Goal: Task Accomplishment & Management: Manage account settings

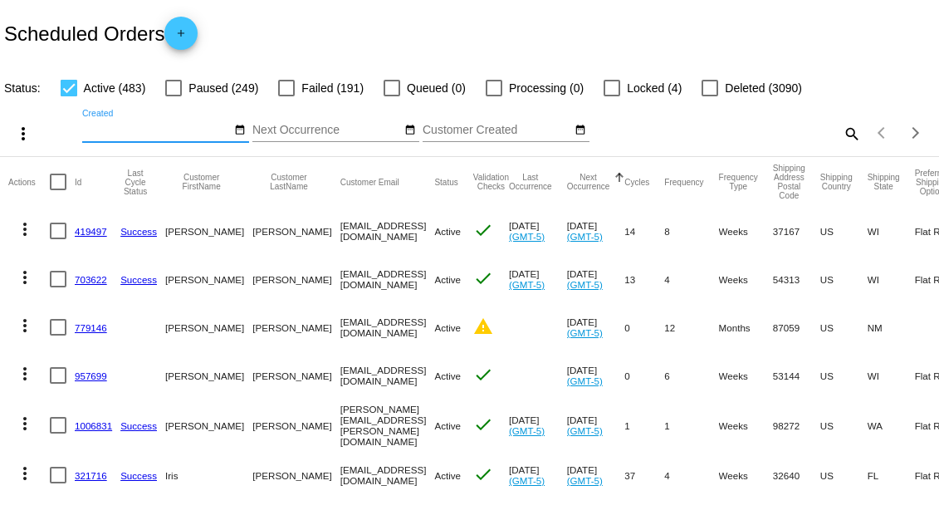
click at [174, 131] on input "Created" at bounding box center [156, 130] width 149 height 13
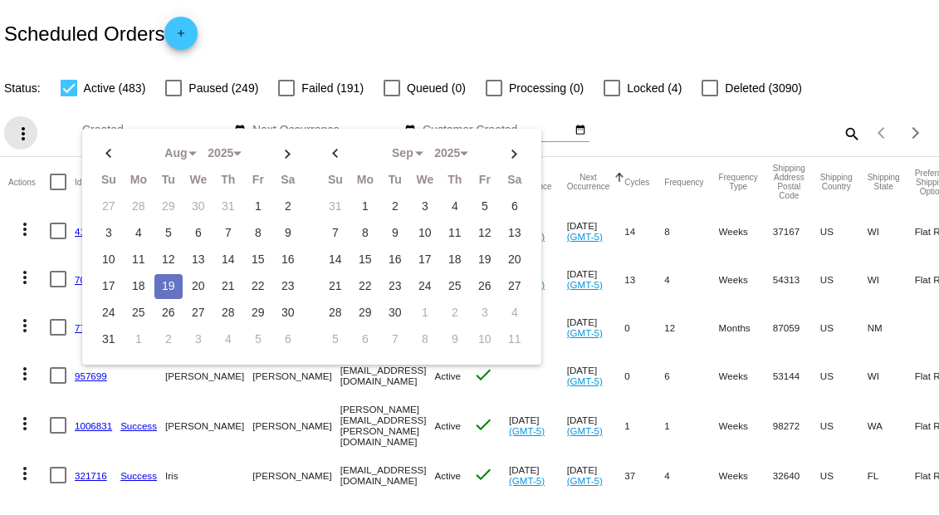
click at [23, 135] on mat-icon "more_vert" at bounding box center [23, 134] width 20 height 20
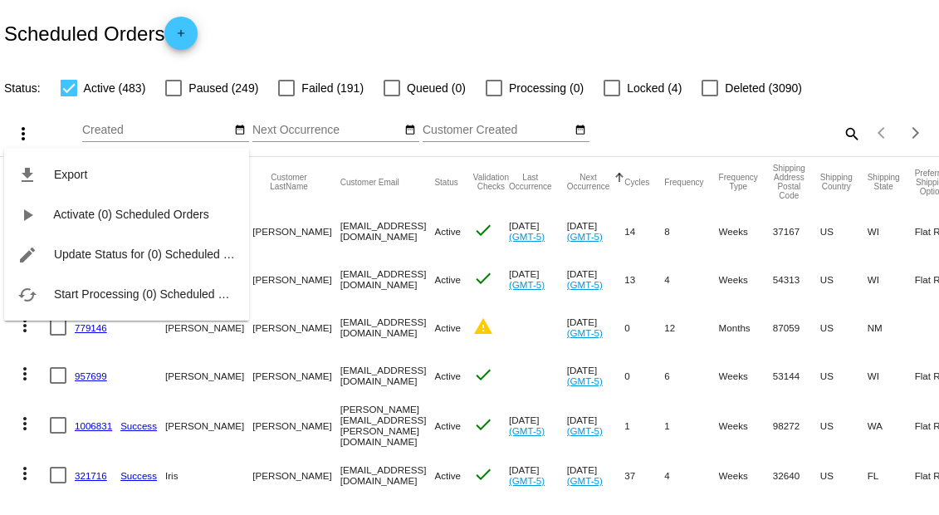
click at [142, 130] on div "file_download Export play_arrow Activate (0) Scheduled Orders edit Update Statu…" at bounding box center [126, 218] width 245 height 204
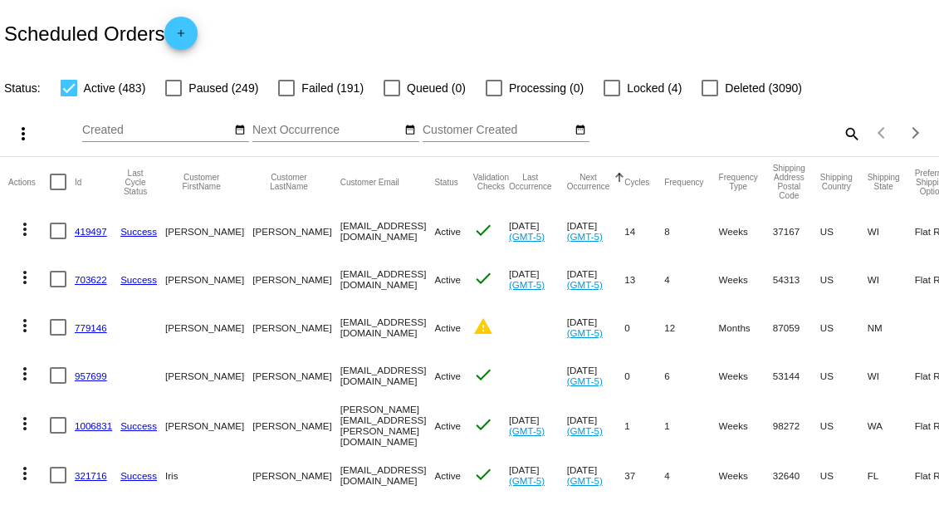
click at [56, 182] on div at bounding box center [58, 182] width 17 height 17
click at [57, 190] on input "checkbox" at bounding box center [57, 190] width 1 height 1
checkbox input "true"
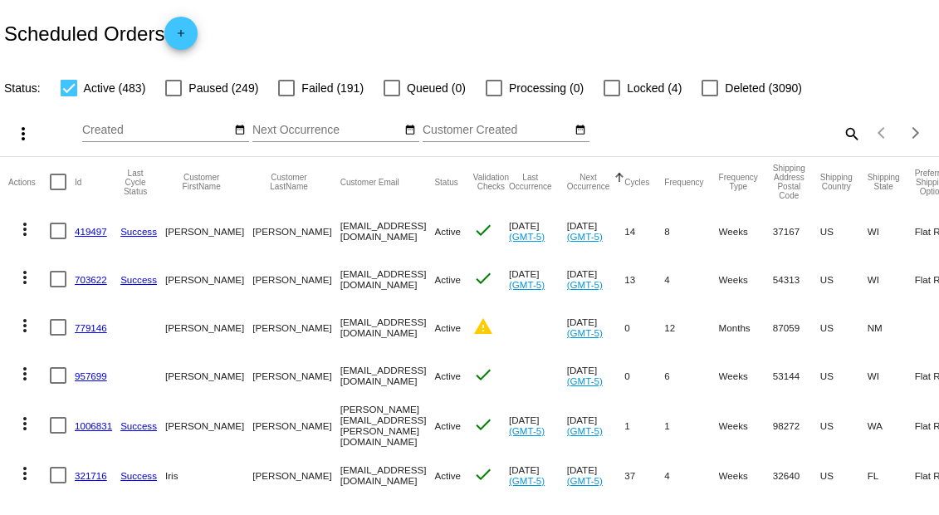
checkbox input "true"
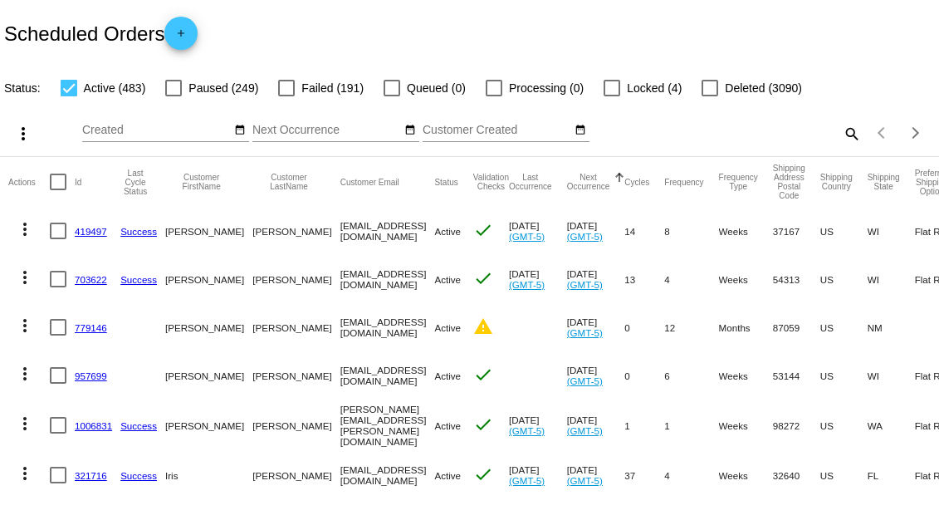
checkbox input "true"
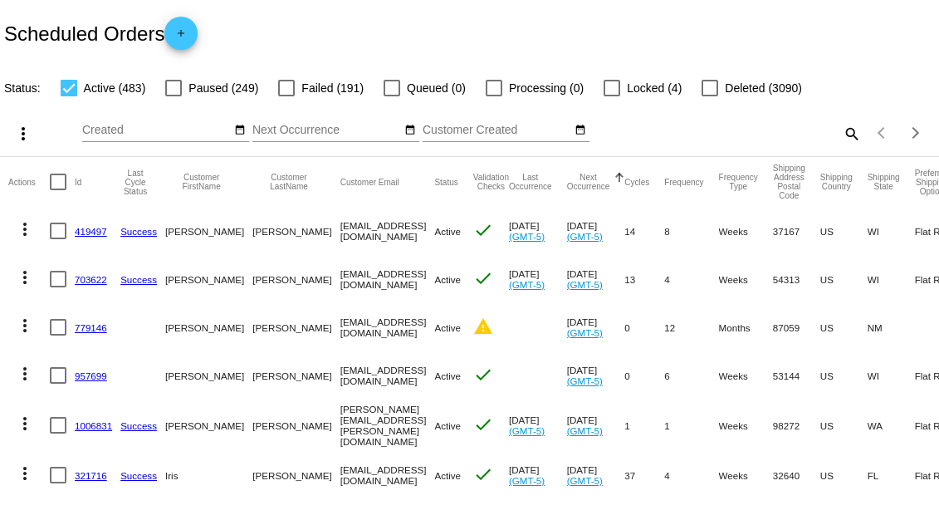
checkbox input "true"
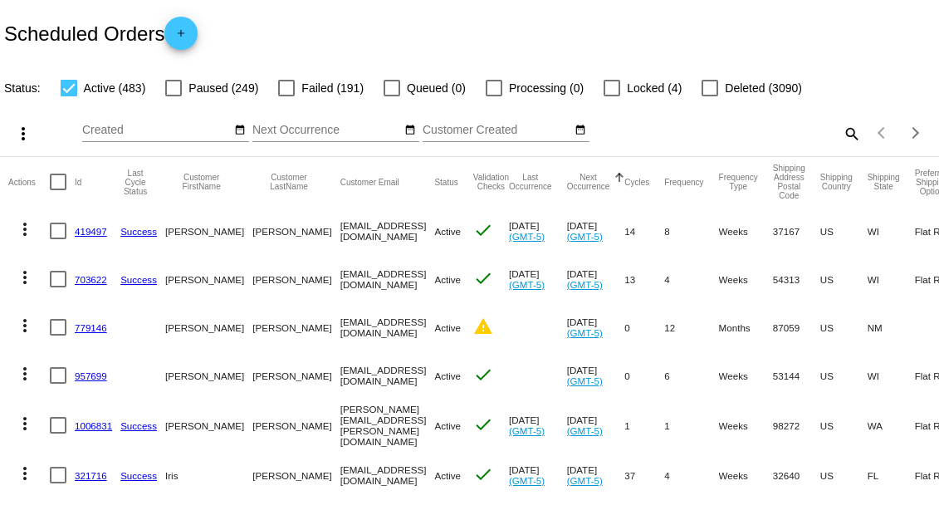
checkbox input "true"
click at [56, 183] on div at bounding box center [58, 182] width 17 height 17
click at [57, 190] on input "checkbox" at bounding box center [57, 190] width 1 height 1
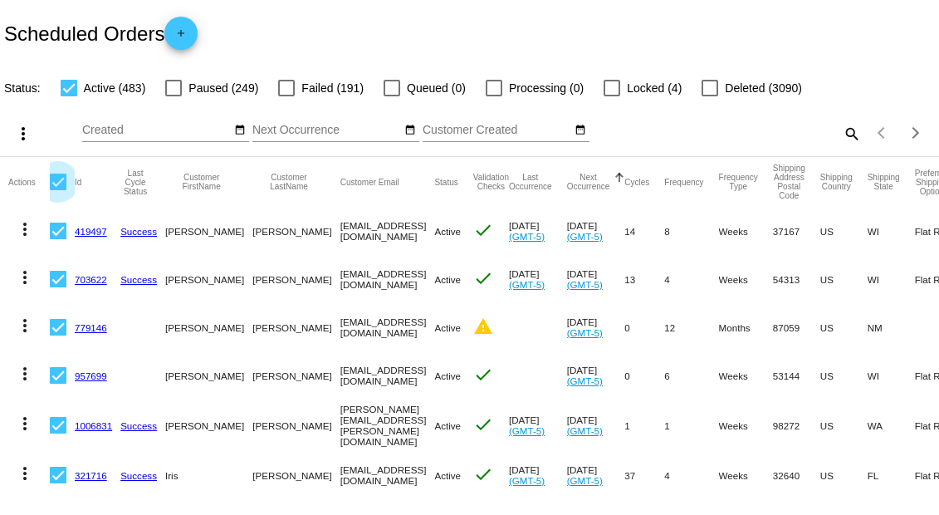
checkbox input "false"
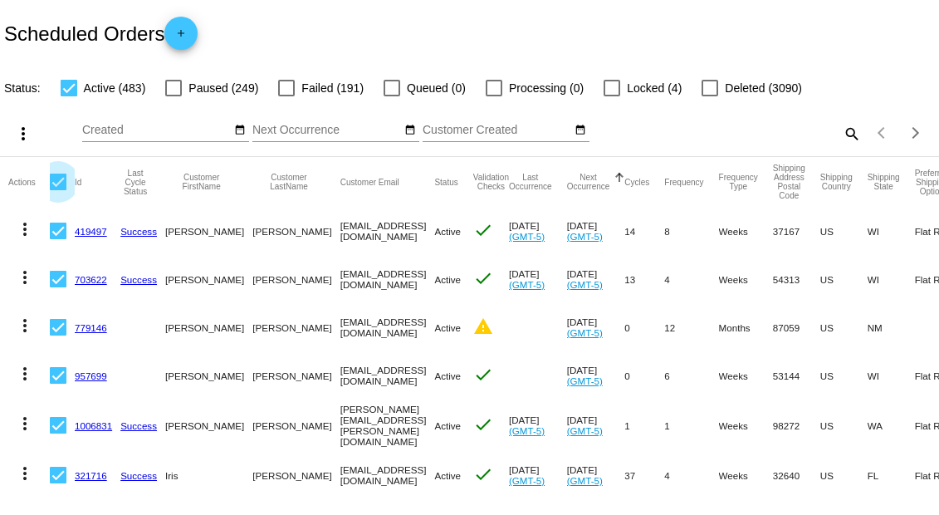
checkbox input "false"
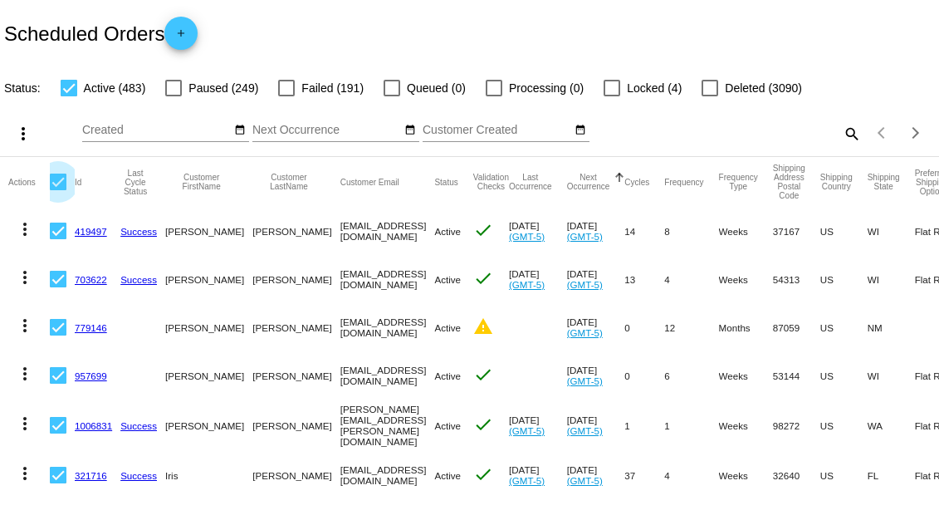
checkbox input "false"
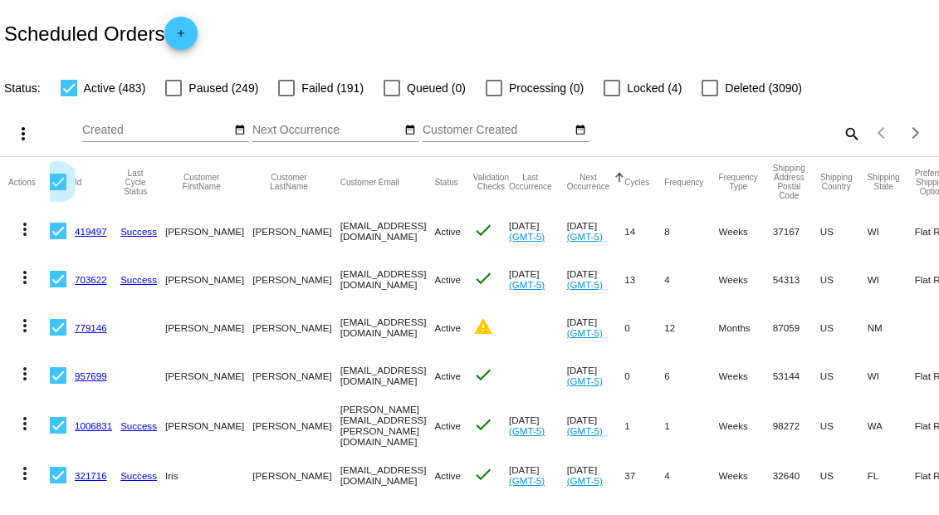
checkbox input "false"
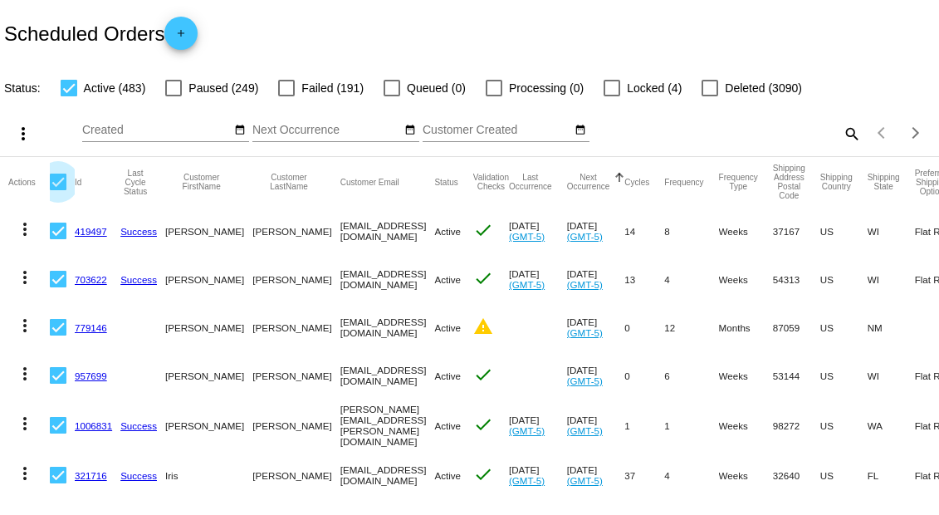
checkbox input "false"
